Goal: Task Accomplishment & Management: Use online tool/utility

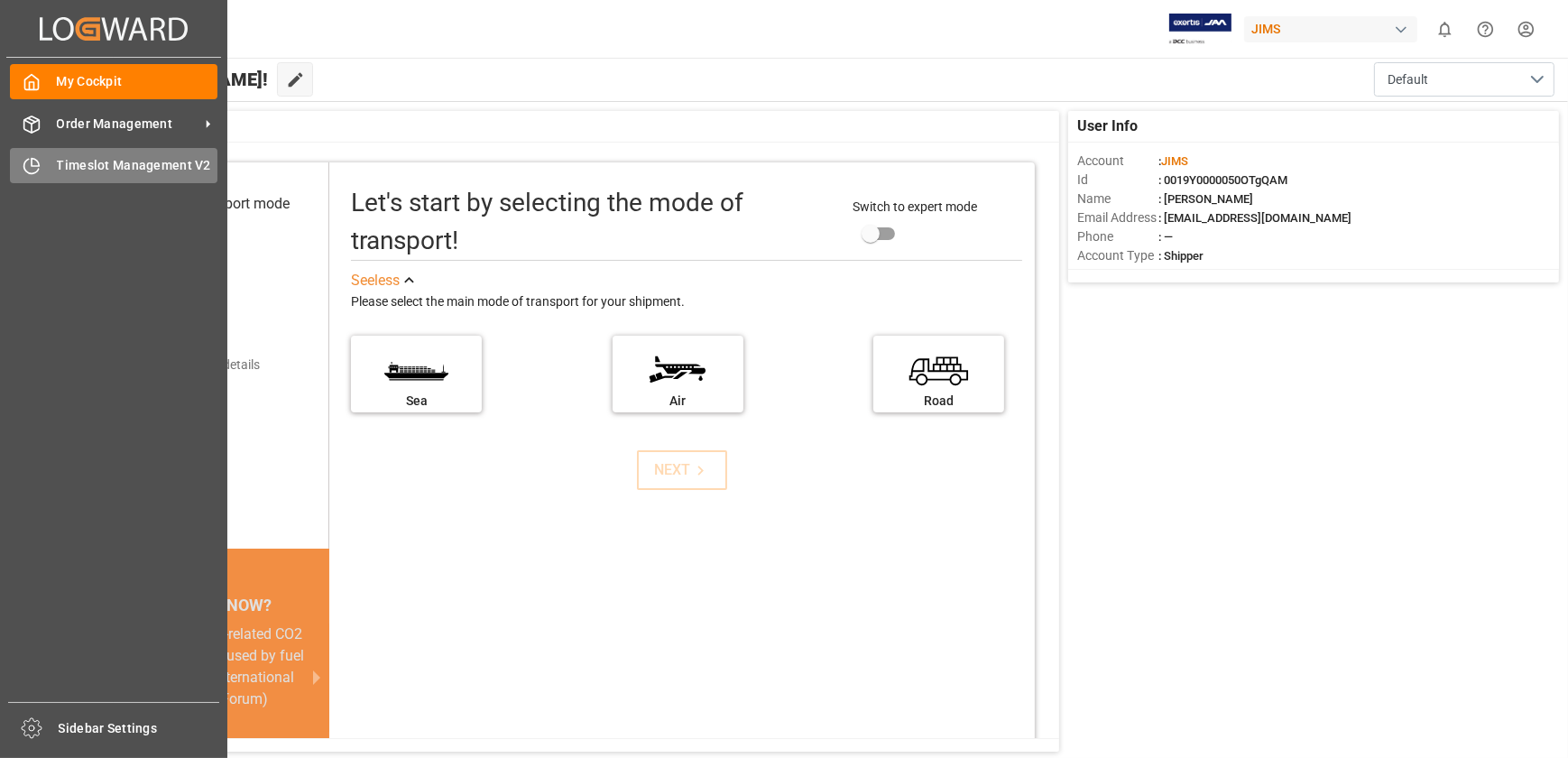
click at [111, 152] on div "Timeslot Management V2 Timeslot Management V2" at bounding box center [114, 165] width 208 height 36
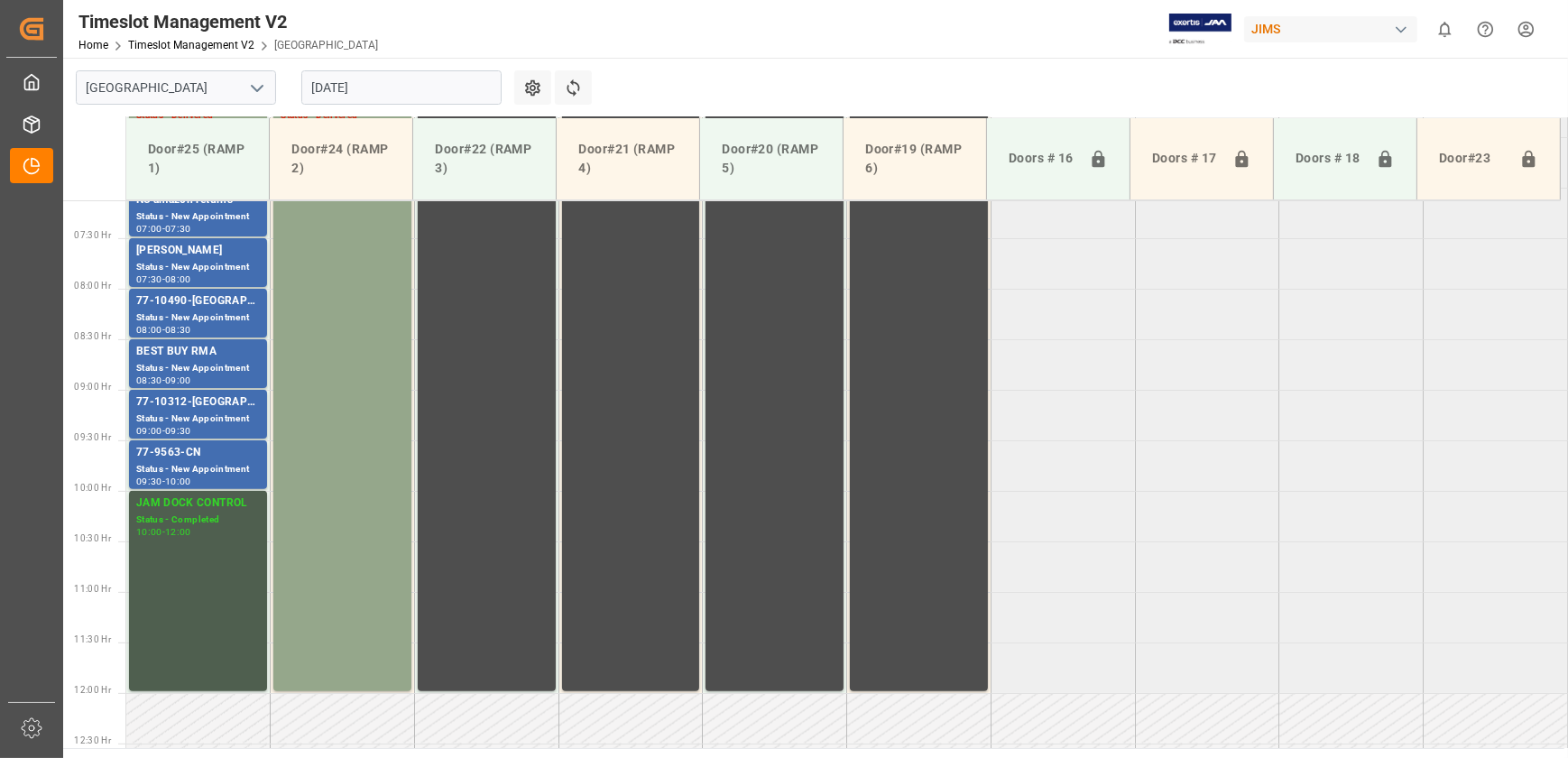
scroll to position [570, 0]
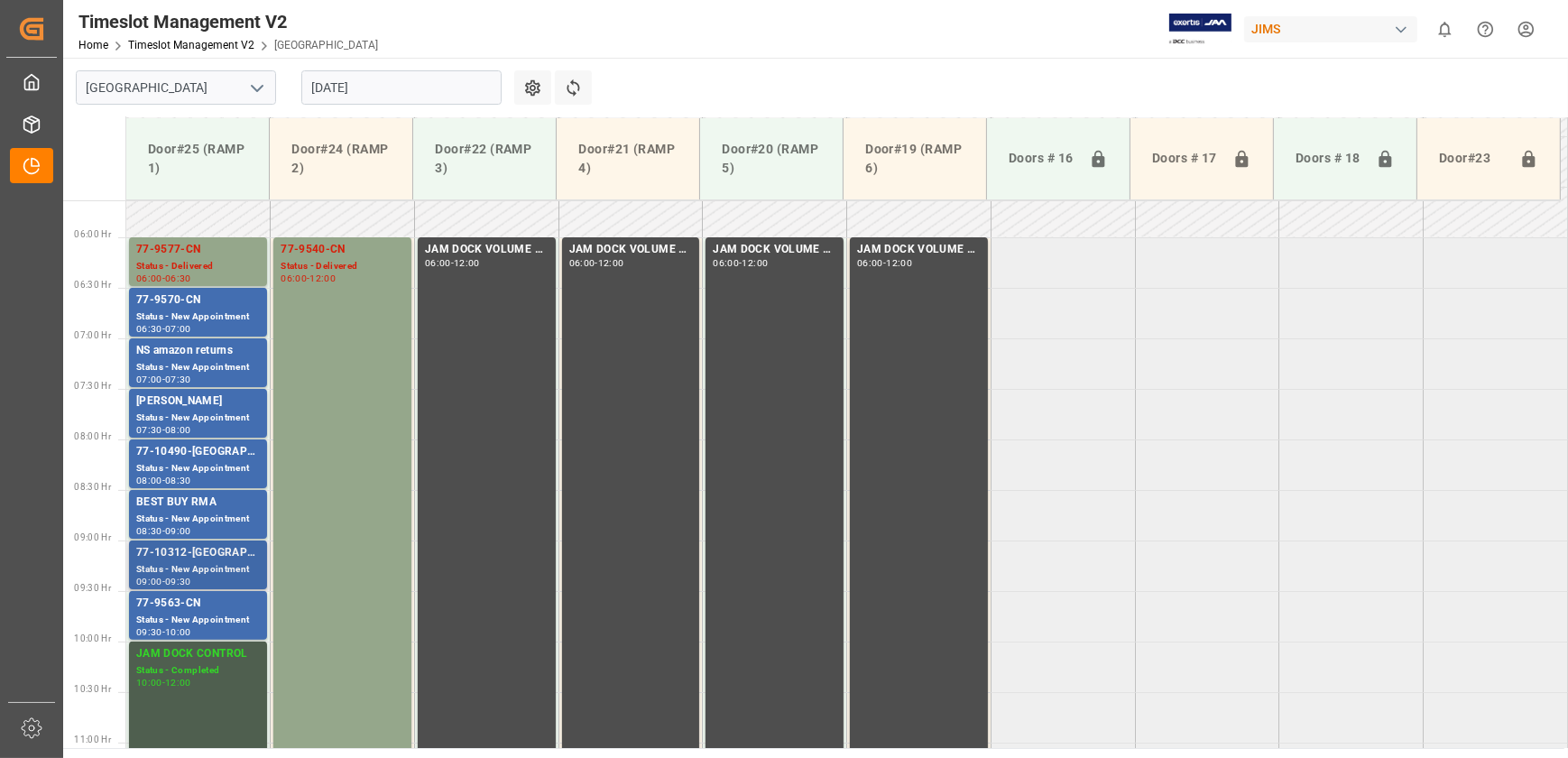
click at [187, 555] on div "77-10312-[GEOGRAPHIC_DATA]" at bounding box center [198, 553] width 124 height 18
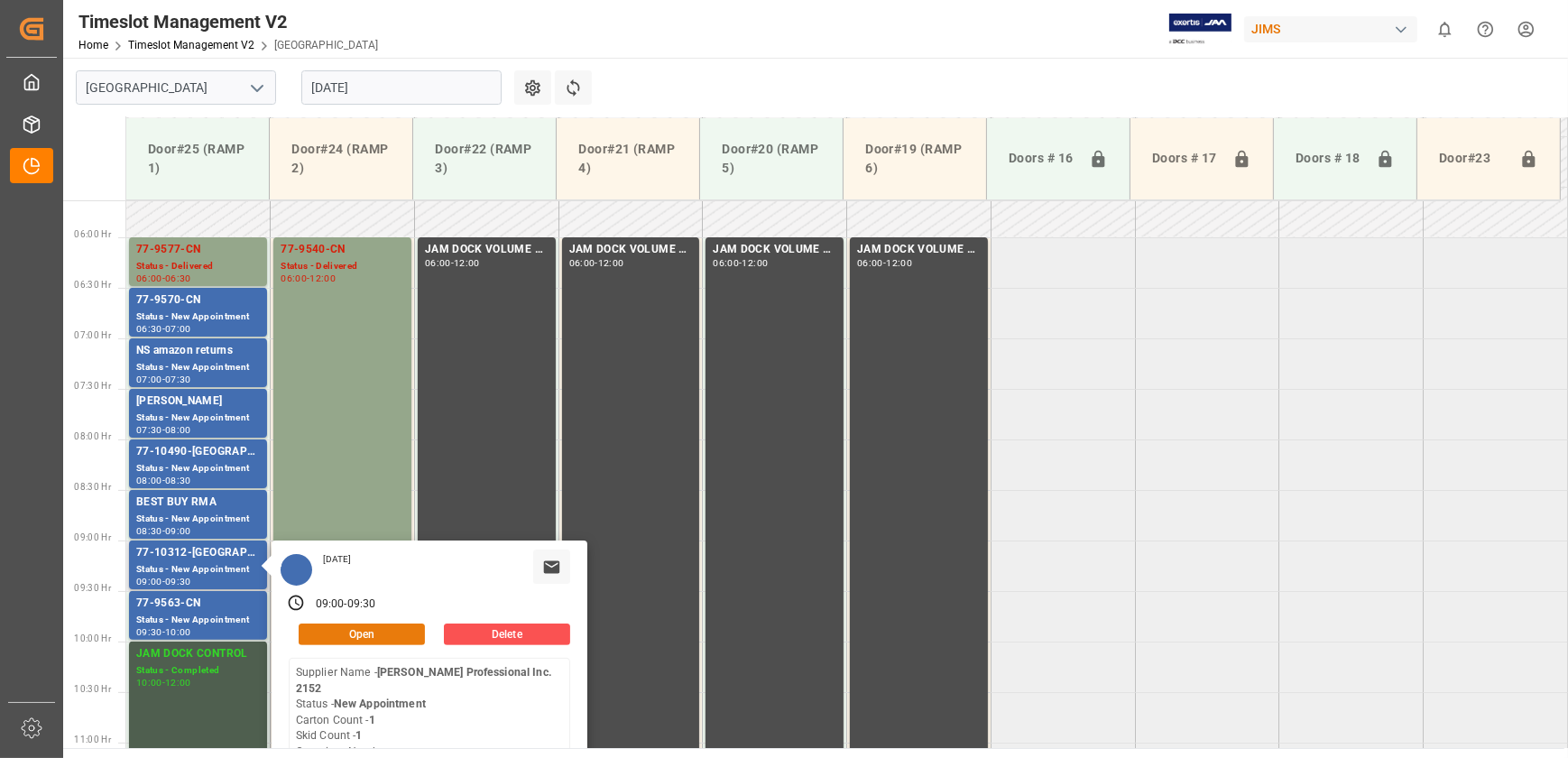
click at [361, 629] on button "Open" at bounding box center [363, 634] width 127 height 22
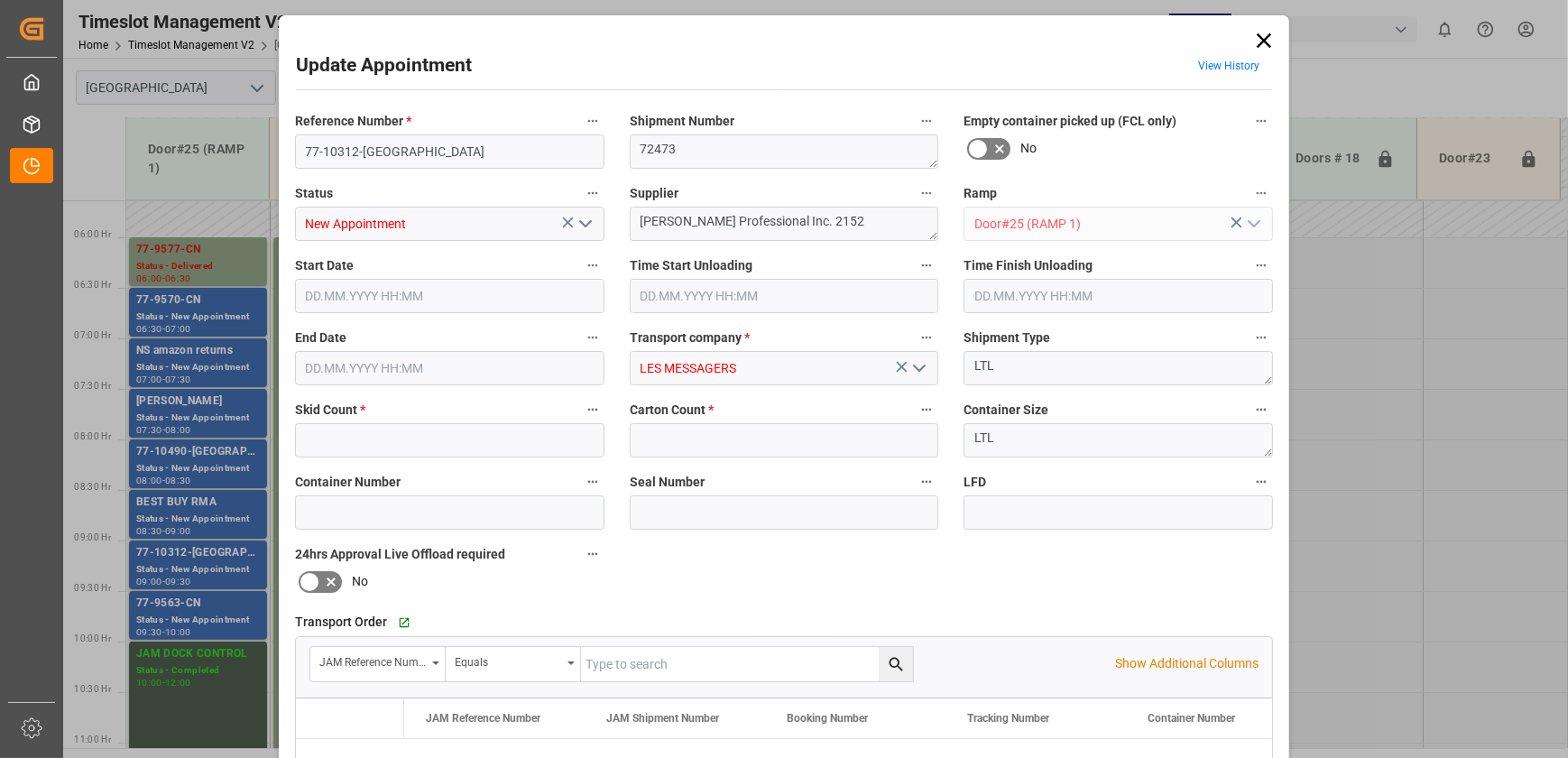
type input "1"
type input "18.08.2025 09:00"
type input "18.08.2025 09:30"
type input "15.08.2025 17:42"
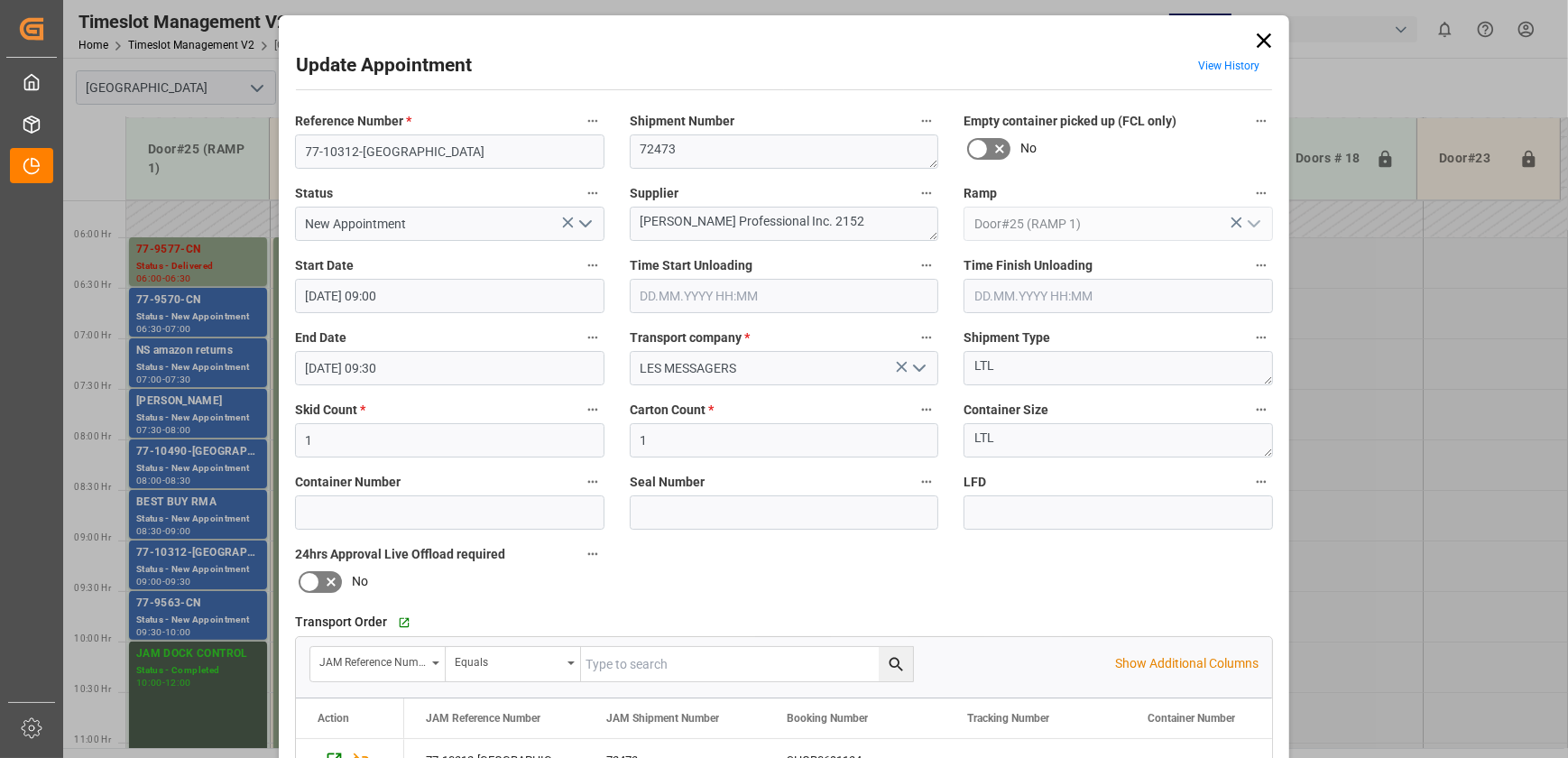
click at [1264, 38] on icon at bounding box center [1265, 41] width 26 height 26
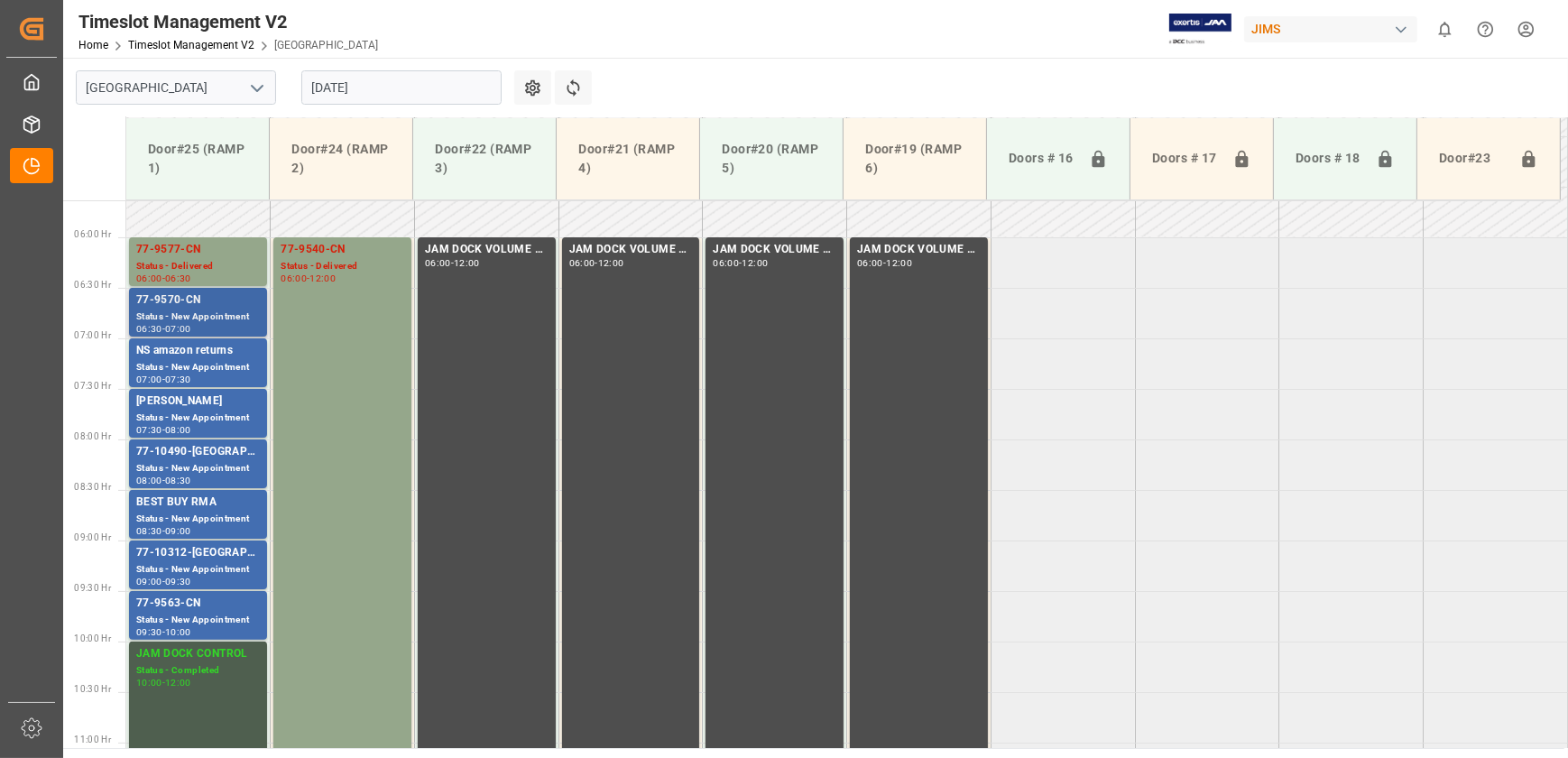
click at [187, 297] on div "77-9570-CN" at bounding box center [198, 300] width 124 height 18
click at [189, 598] on div "77-9563-CN" at bounding box center [198, 603] width 124 height 18
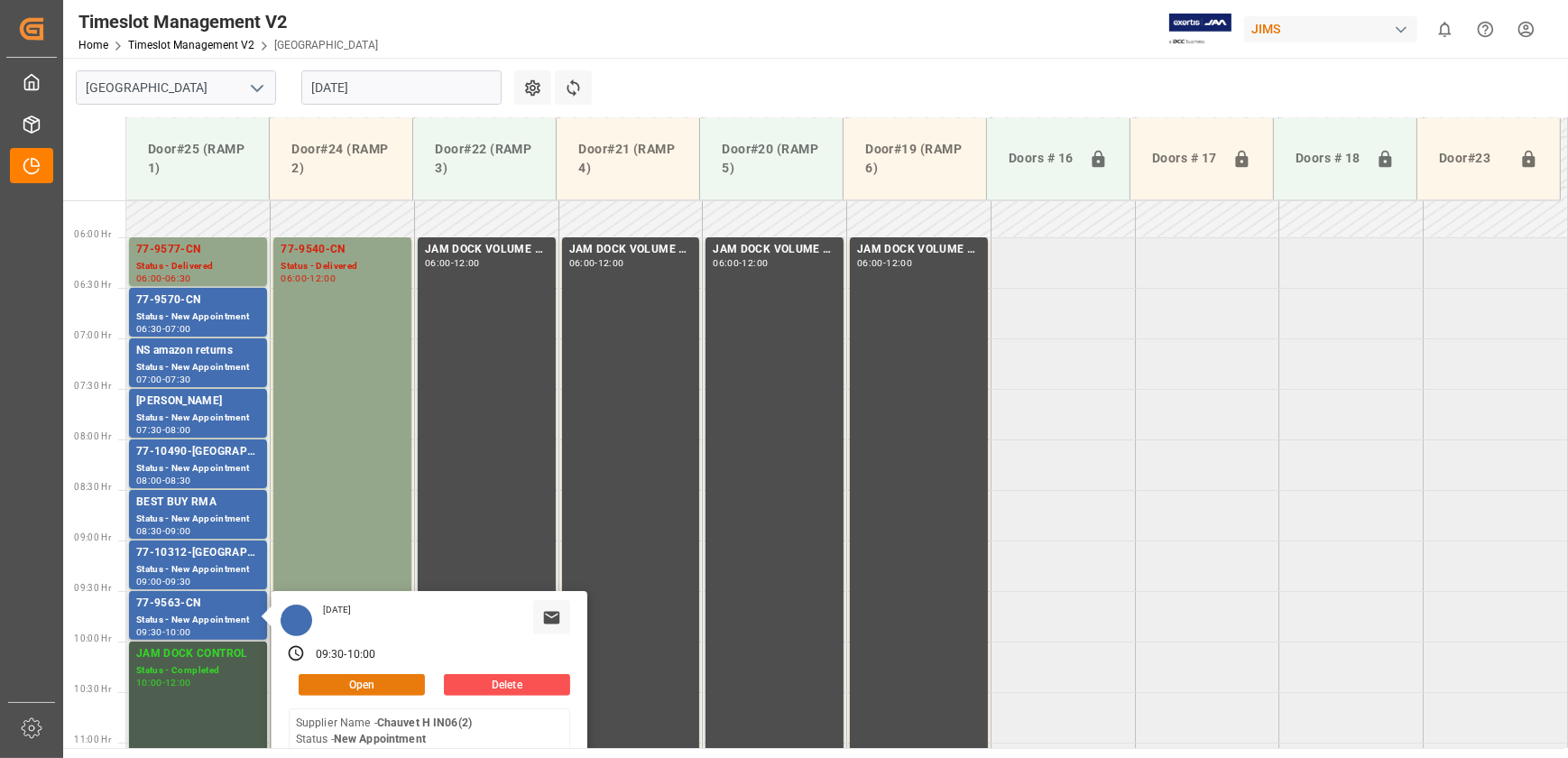
click at [379, 682] on button "Open" at bounding box center [363, 685] width 127 height 22
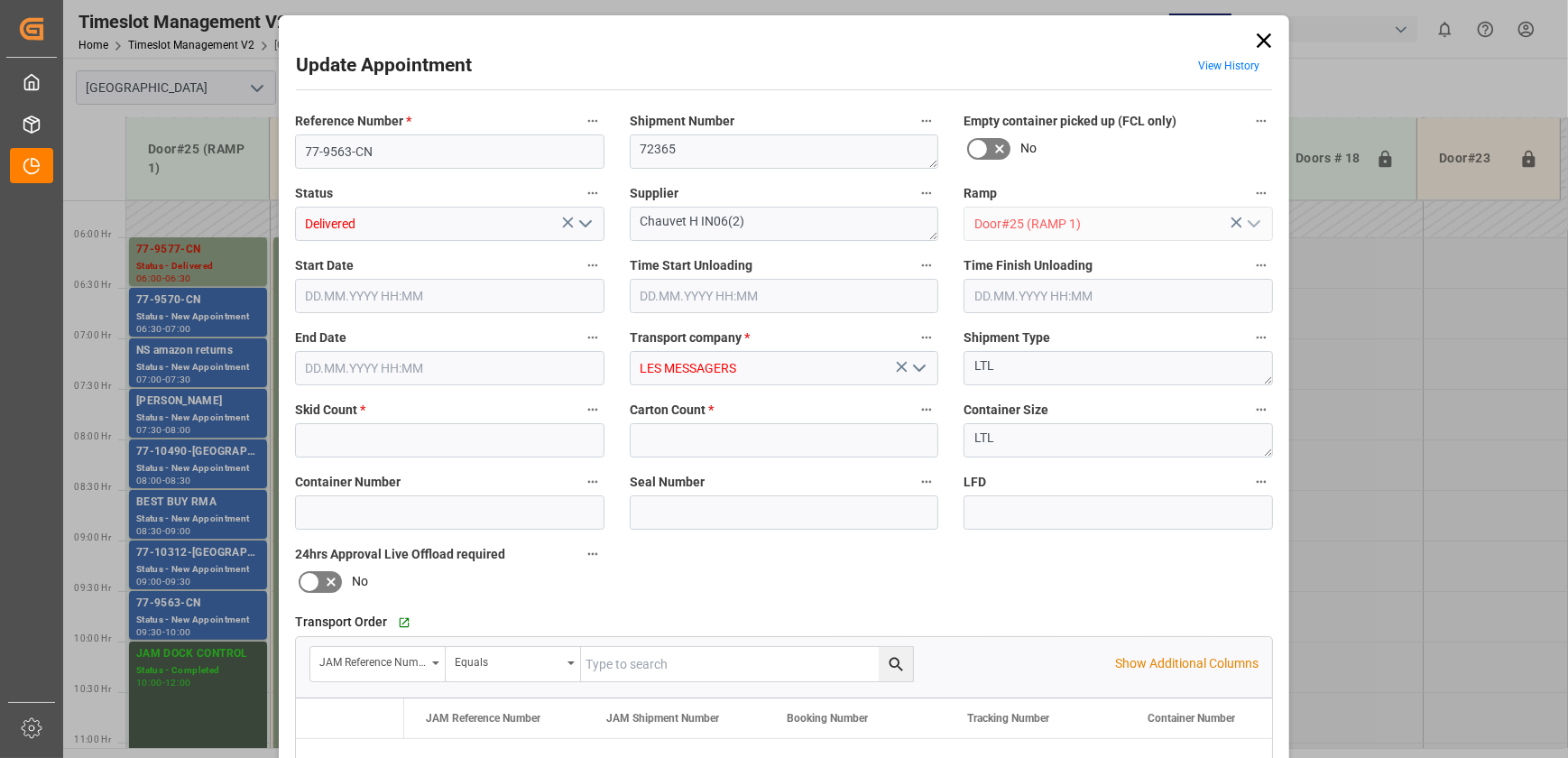
type input "1"
type input "2"
type input "18.08.2025 09:30"
type input "18.08.2025 10:00"
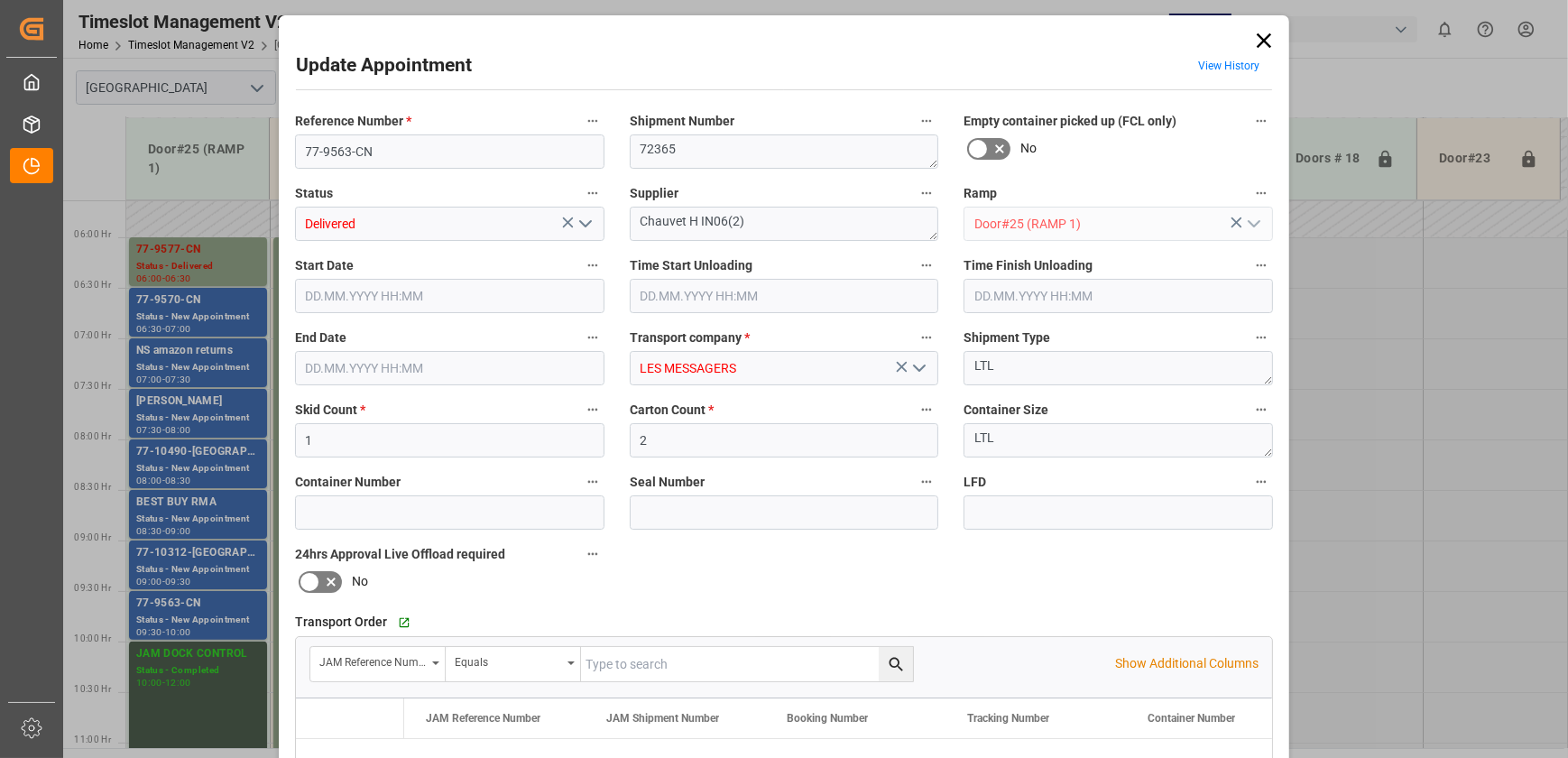
type input "15.08.2025 17:45"
click at [584, 228] on icon "open menu" at bounding box center [585, 224] width 22 height 22
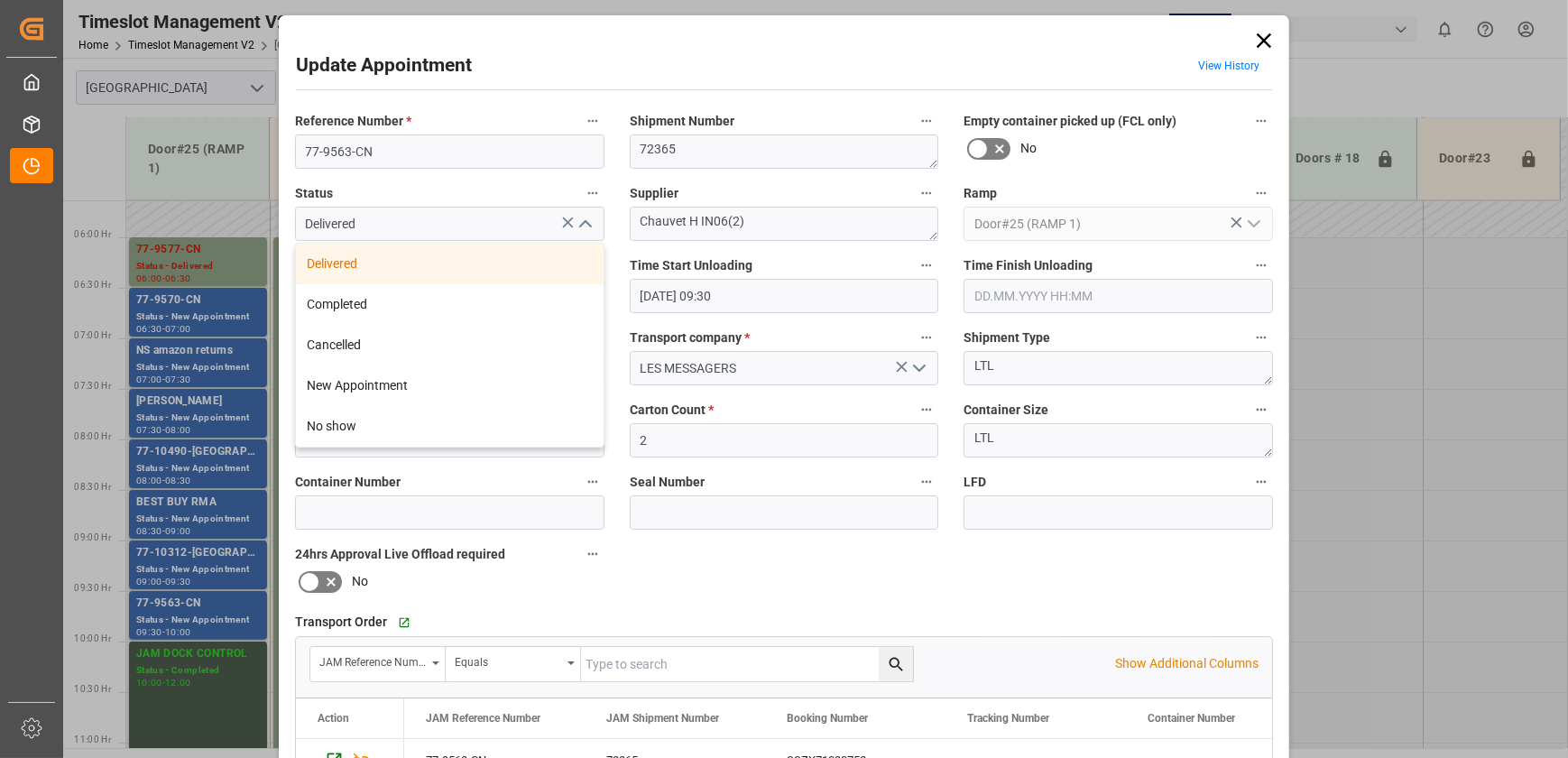
click at [416, 262] on div "Delivered" at bounding box center [450, 264] width 308 height 41
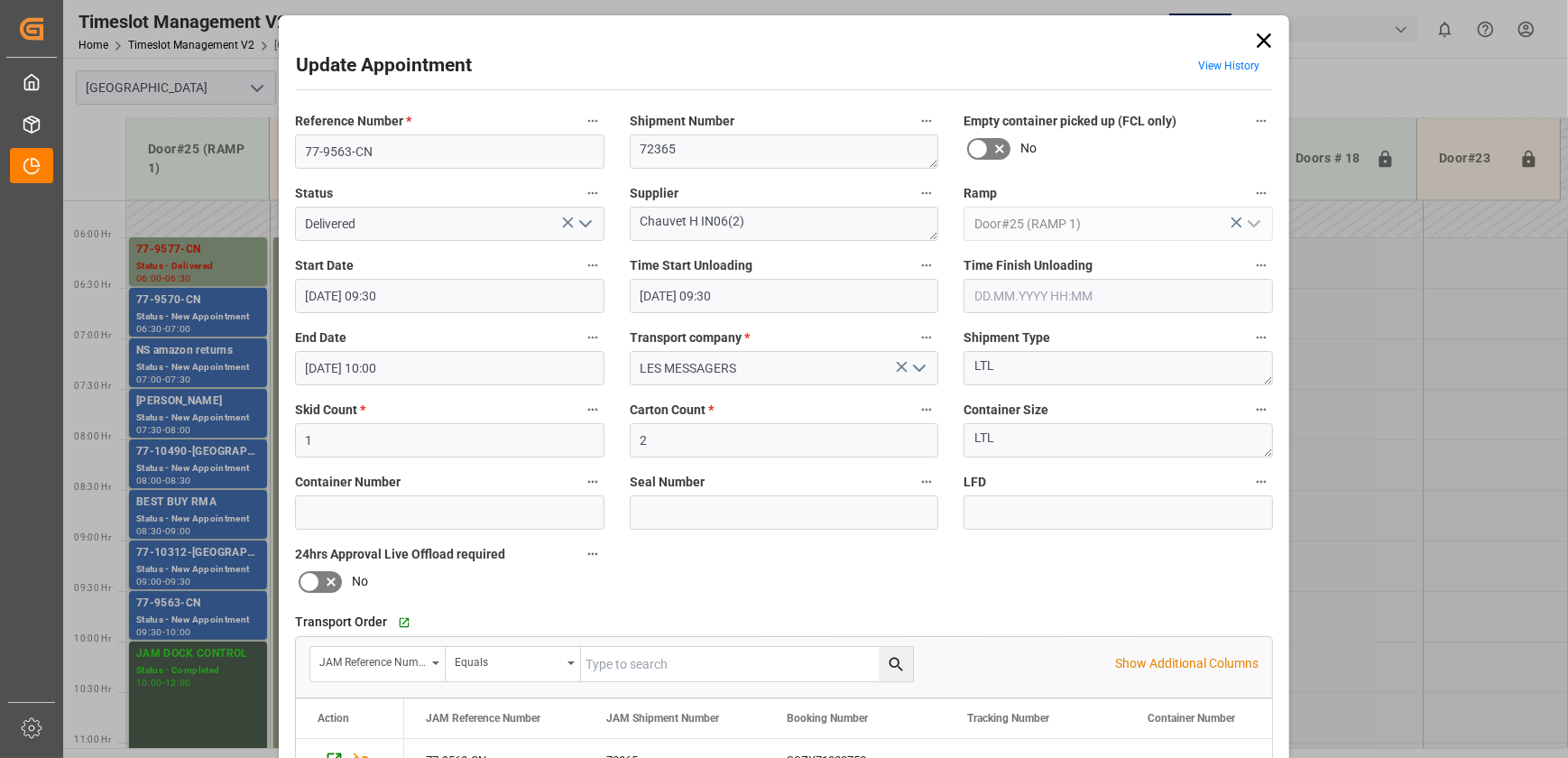
click at [1258, 40] on icon at bounding box center [1265, 41] width 26 height 26
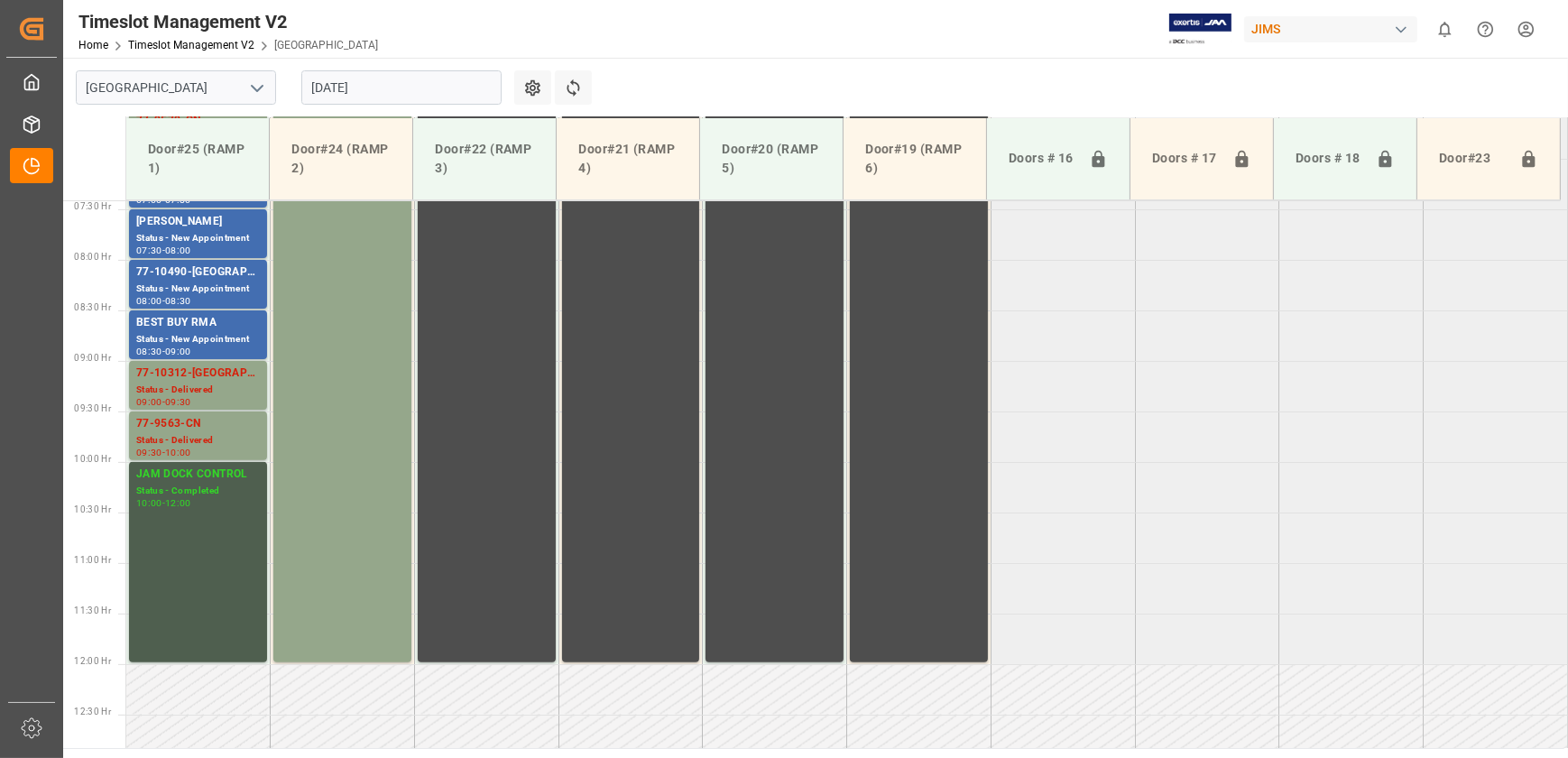
scroll to position [506, 0]
